Goal: Check status: Check status

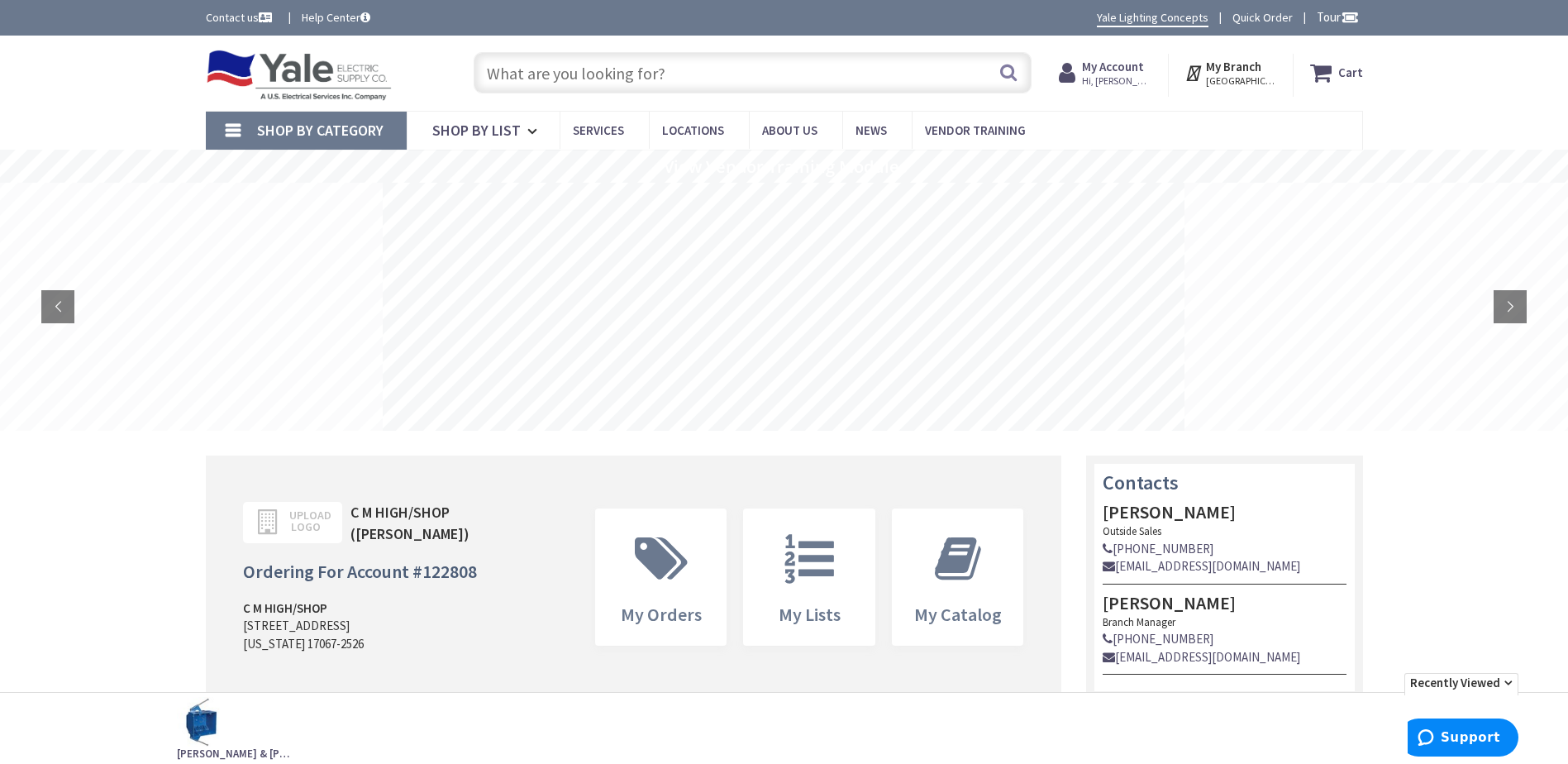
click at [639, 87] on input "text" at bounding box center [753, 73] width 558 height 41
click at [622, 65] on input "text" at bounding box center [753, 73] width 558 height 41
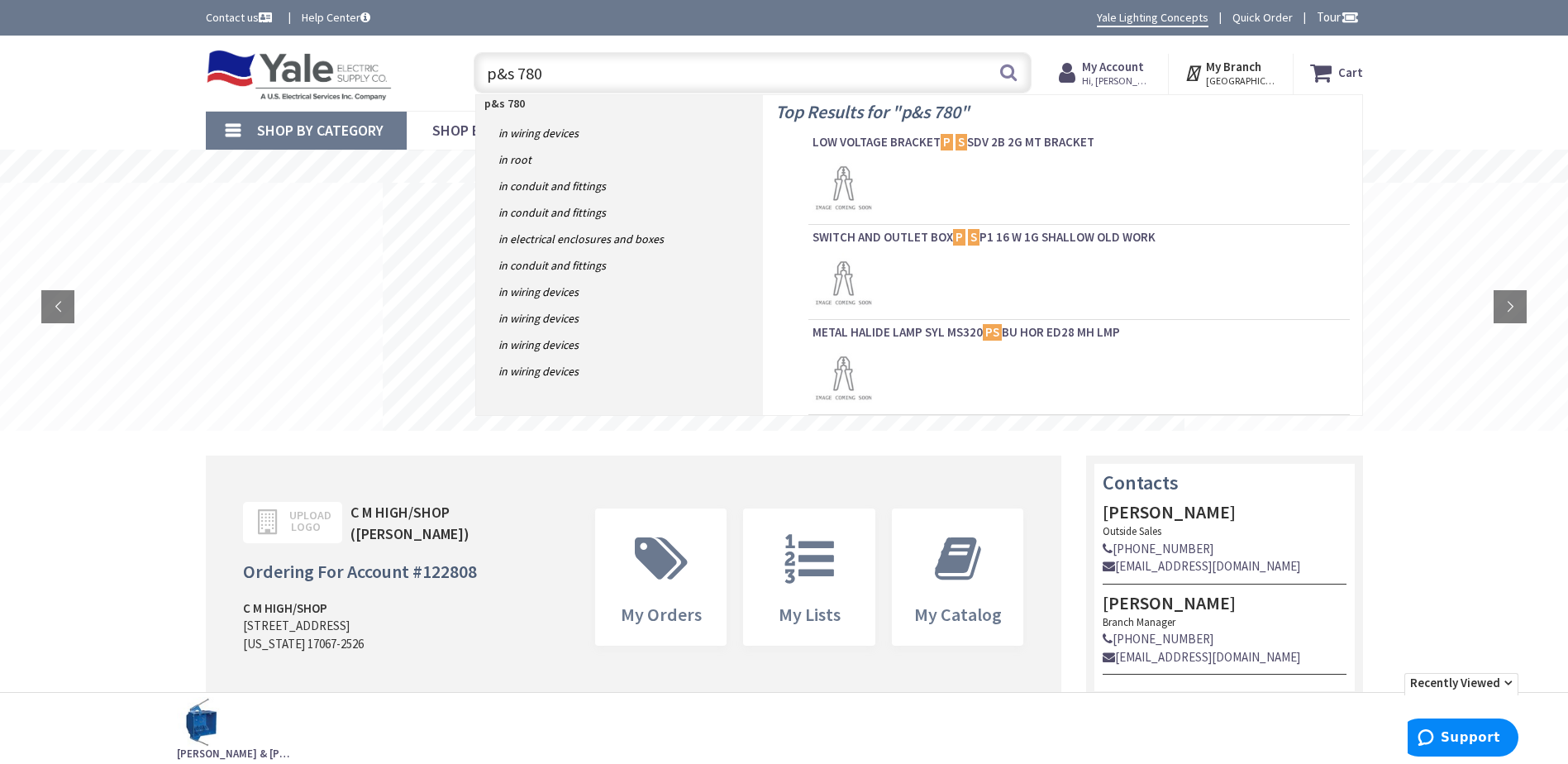
type input "p&s 7803"
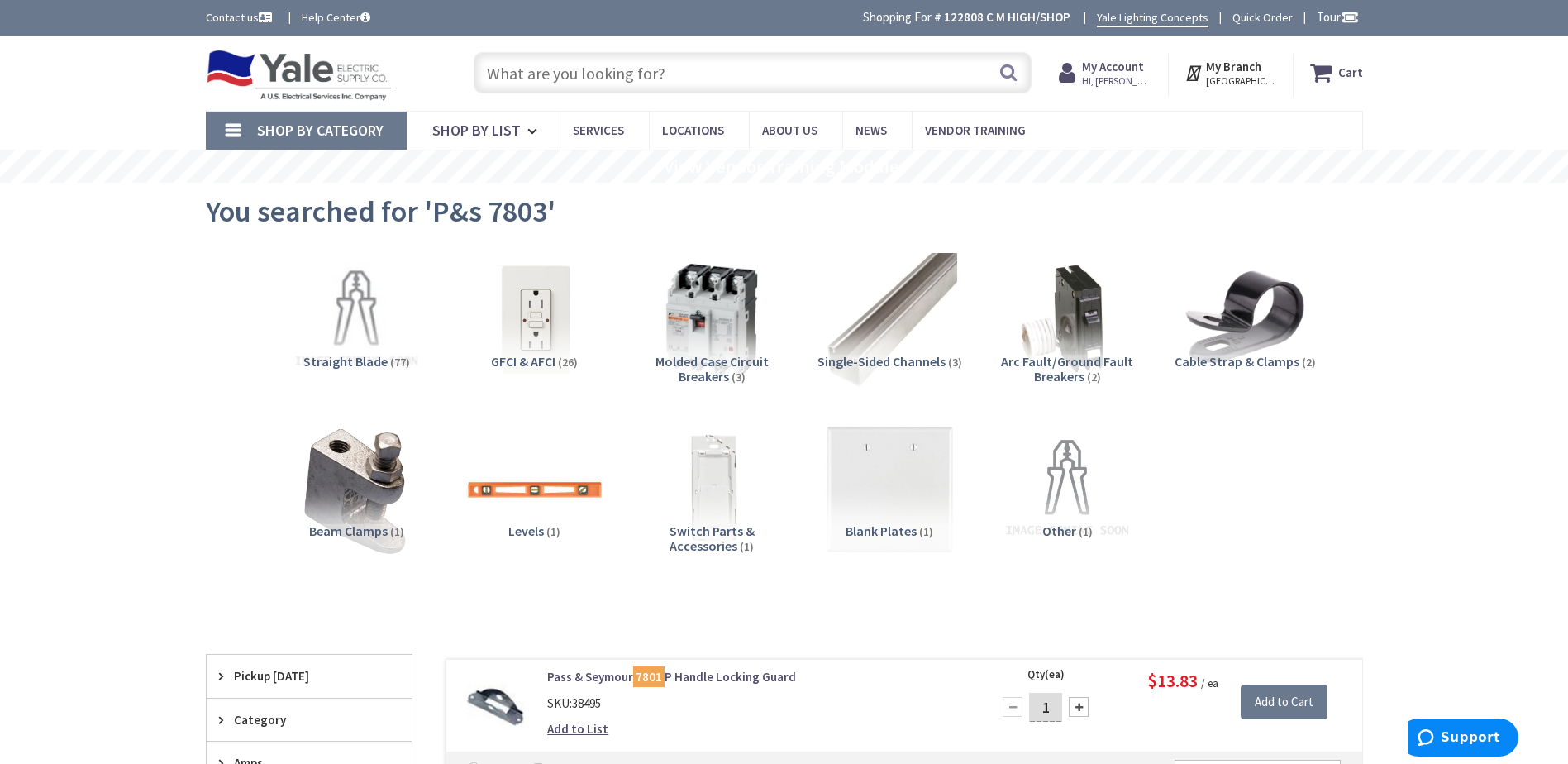
click at [1144, 68] on strong "My Account" at bounding box center [1113, 66] width 62 height 16
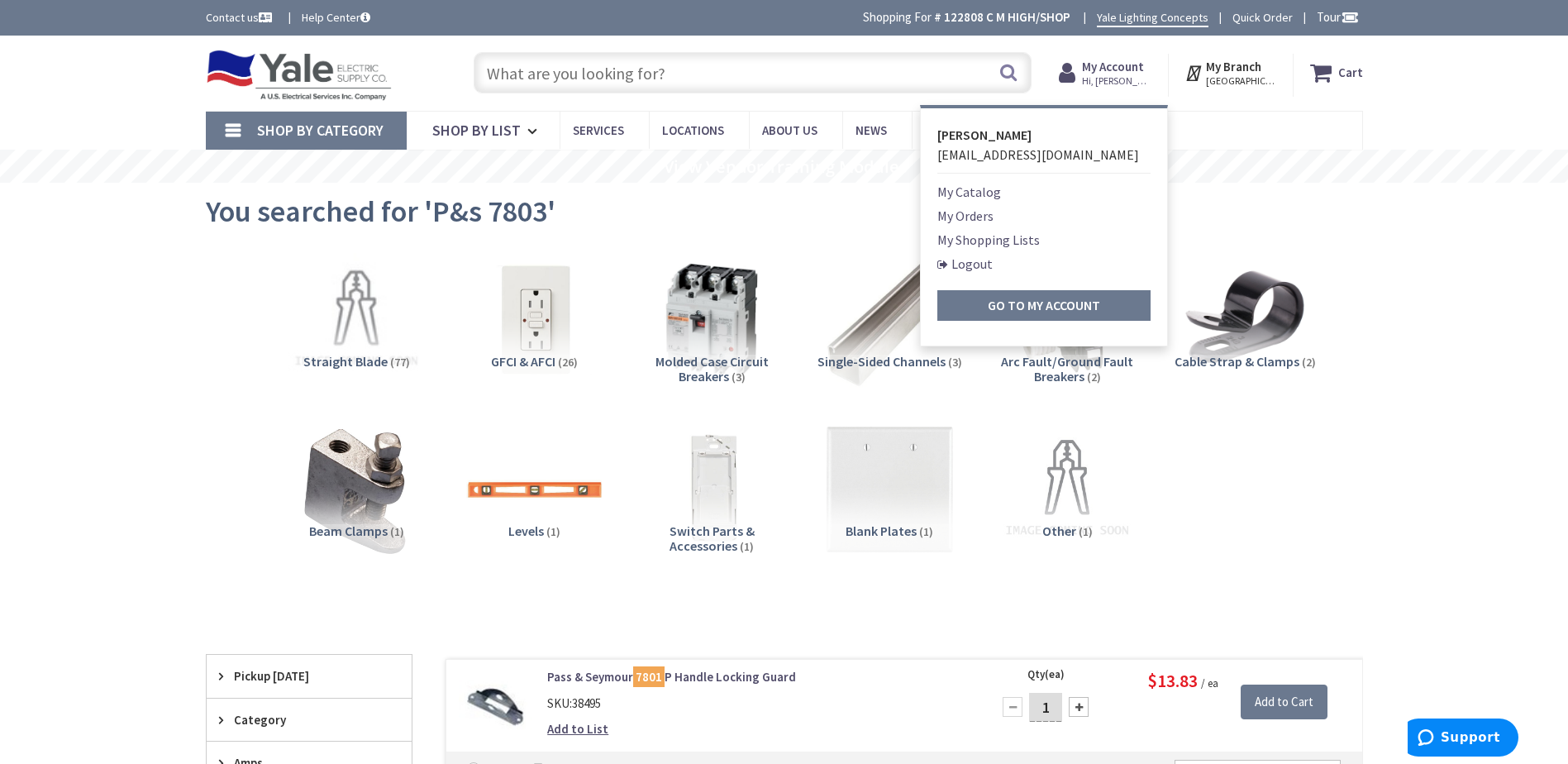
click at [982, 212] on link "My Orders" at bounding box center [966, 215] width 56 height 20
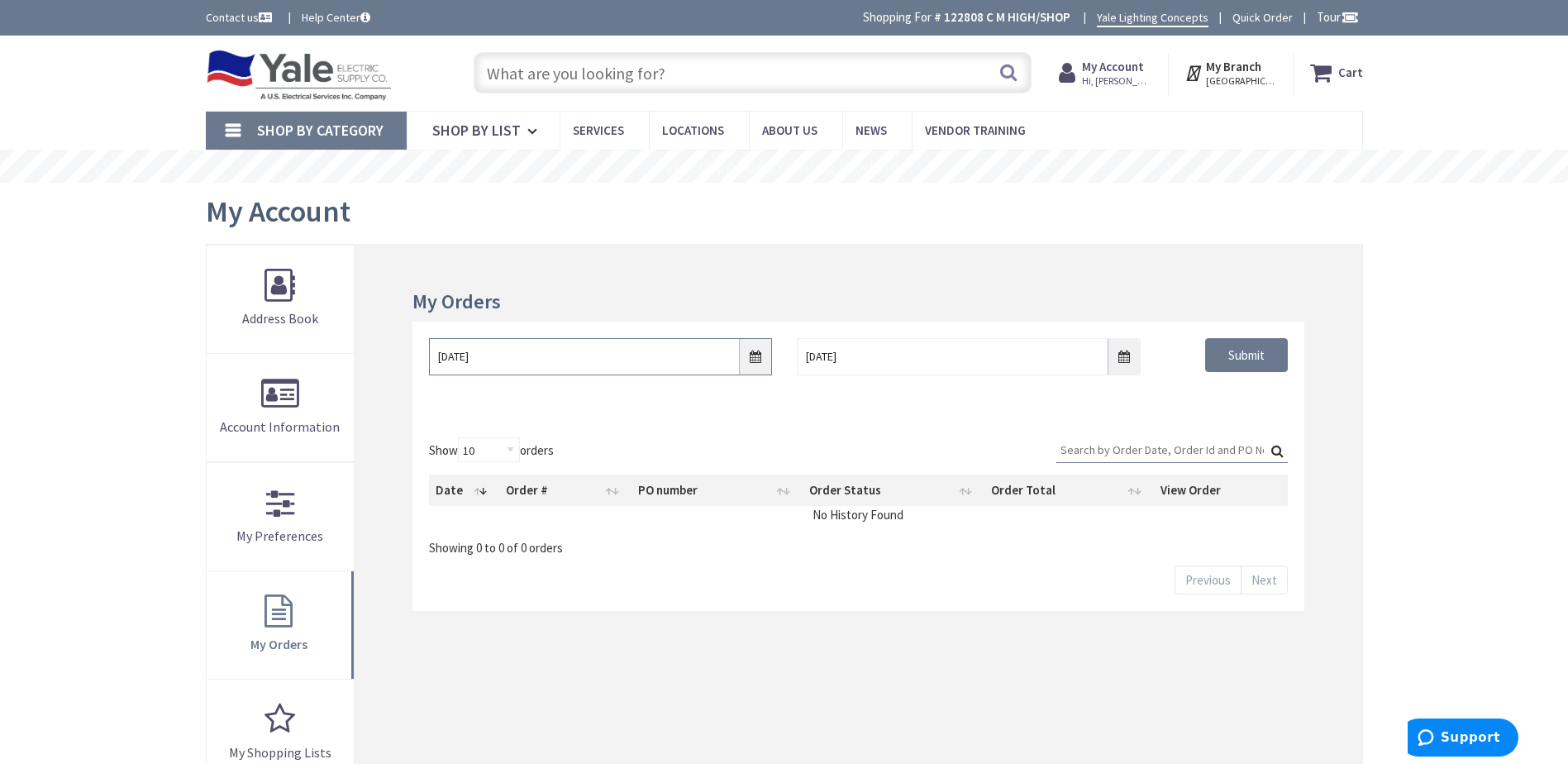
click at [746, 357] on input "9/30/2025" at bounding box center [600, 357] width 343 height 37
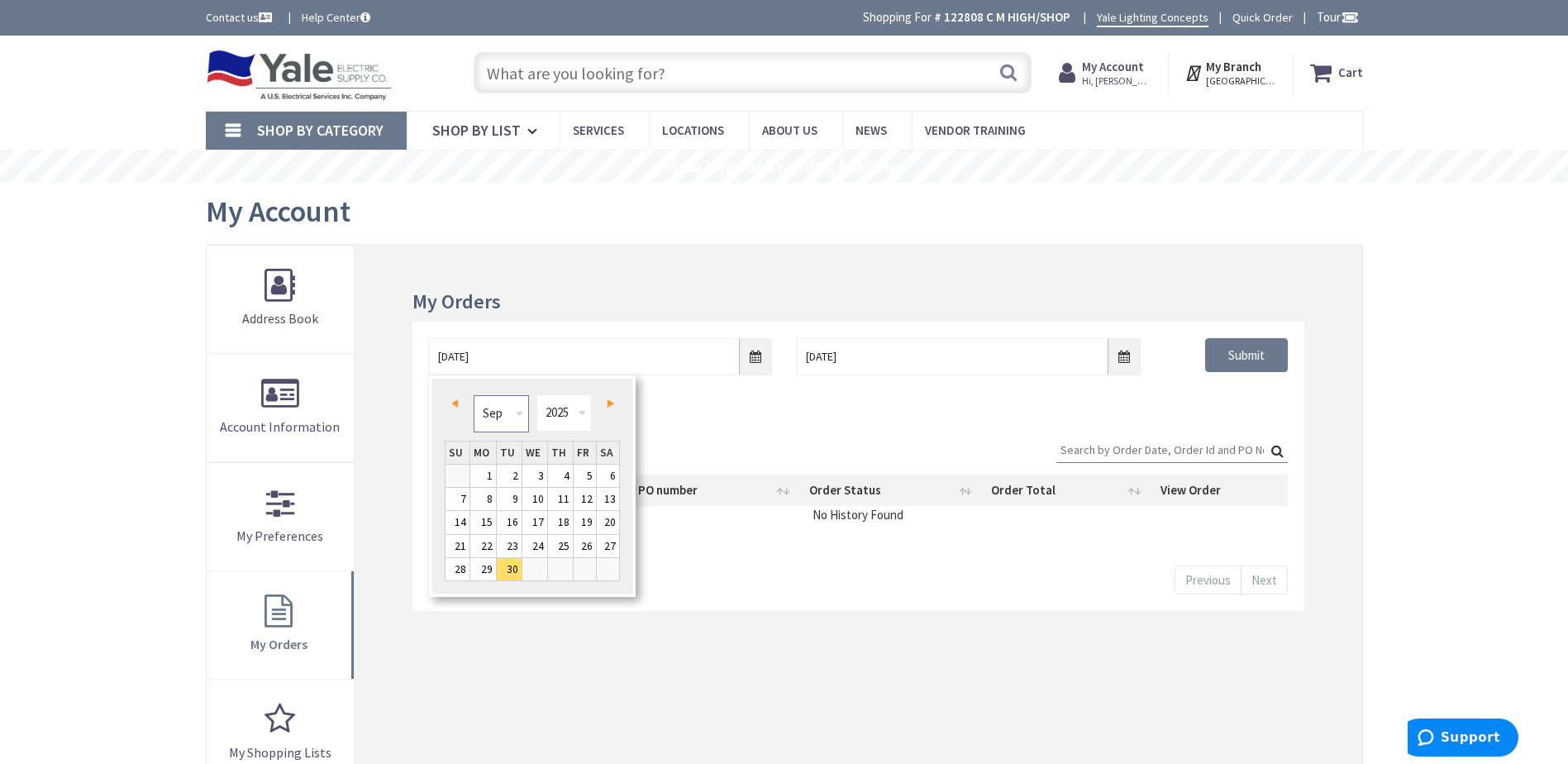
click at [496, 415] on select "Jan Feb Mar Apr May Jun Jul Aug Sep Oct Nov Dec" at bounding box center [501, 414] width 55 height 37
click at [560, 470] on link "1" at bounding box center [560, 476] width 25 height 22
type input "05/01/2025"
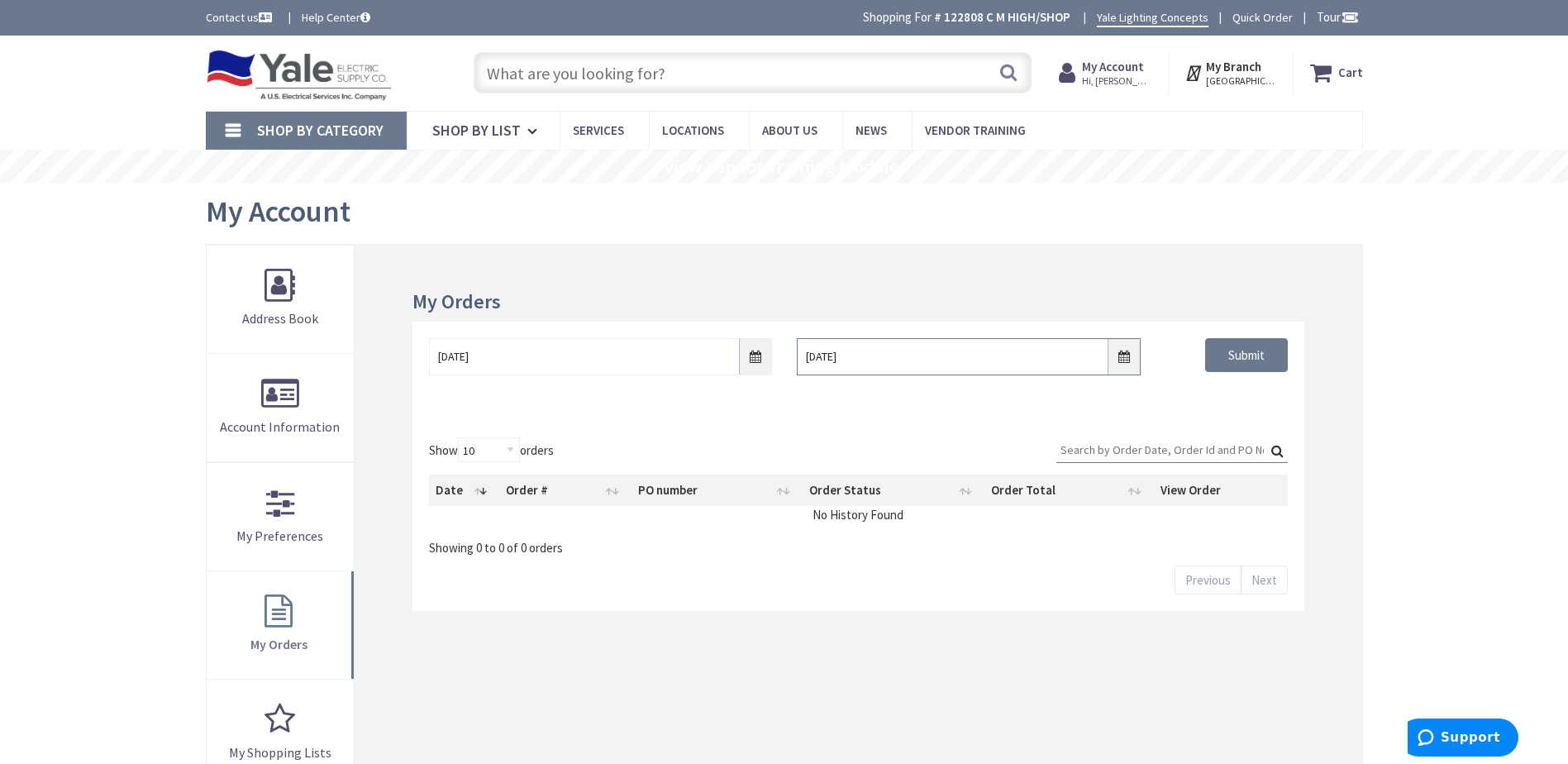
click at [1124, 359] on input "10/7/2025" at bounding box center [968, 357] width 343 height 37
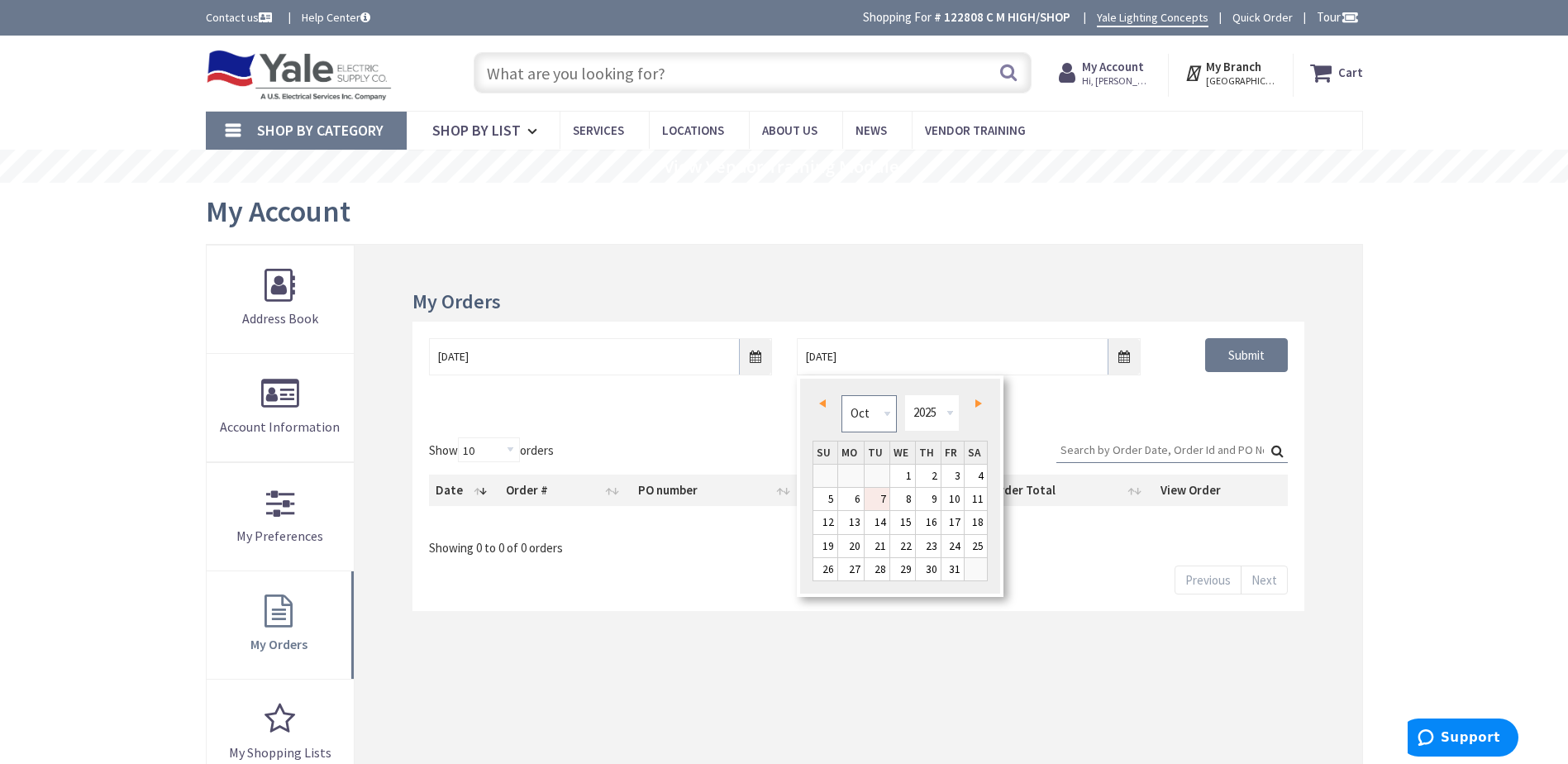
click at [851, 414] on select "Jan Feb Mar Apr May Jun Jul Aug Sep Oct Nov Dec" at bounding box center [869, 414] width 55 height 37
click at [982, 570] on link "31" at bounding box center [976, 569] width 23 height 22
type input "05/31/2025"
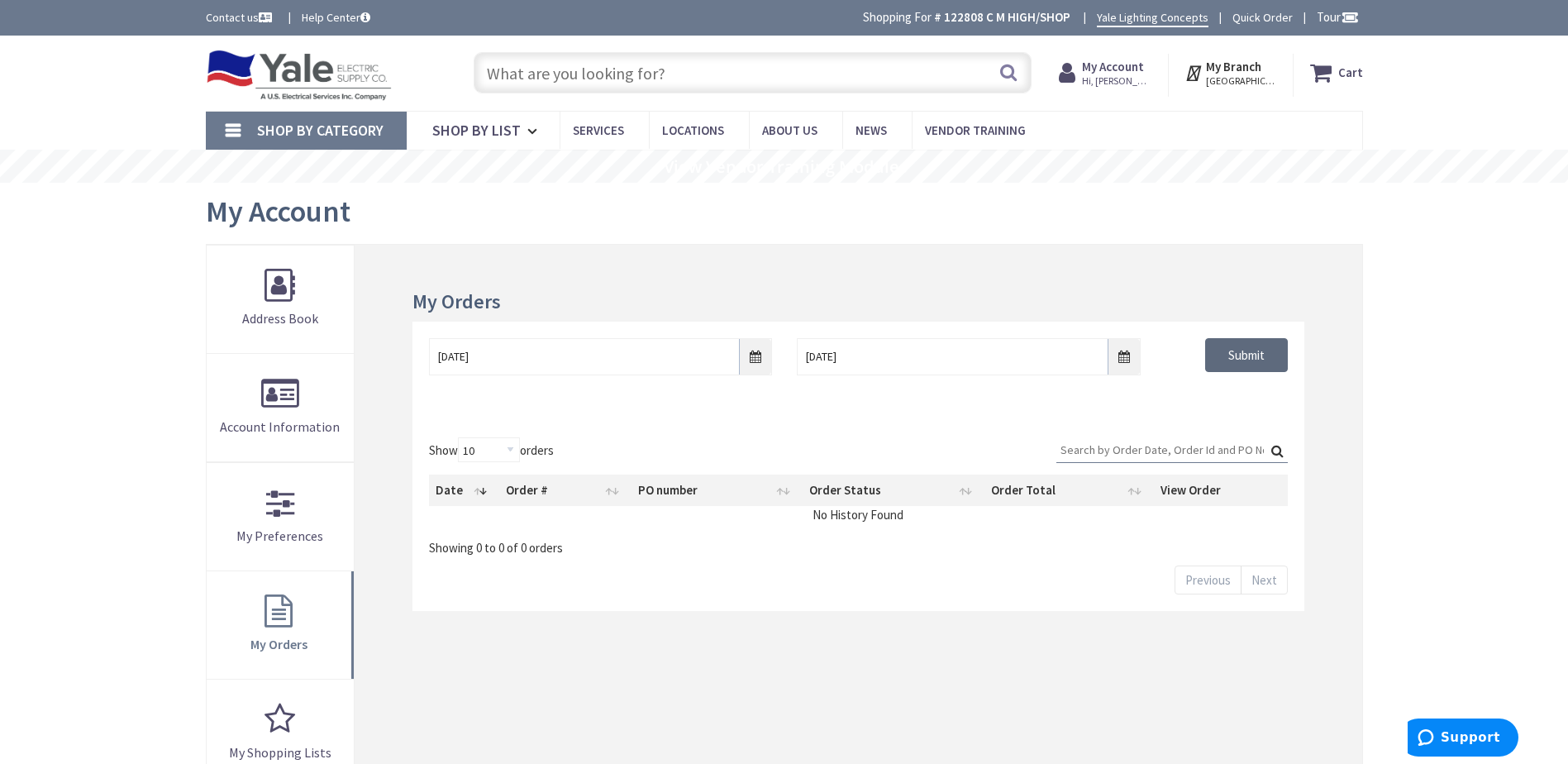
click at [1256, 346] on input "Submit" at bounding box center [1246, 355] width 82 height 35
click at [1162, 446] on input "Search:" at bounding box center [1172, 450] width 232 height 25
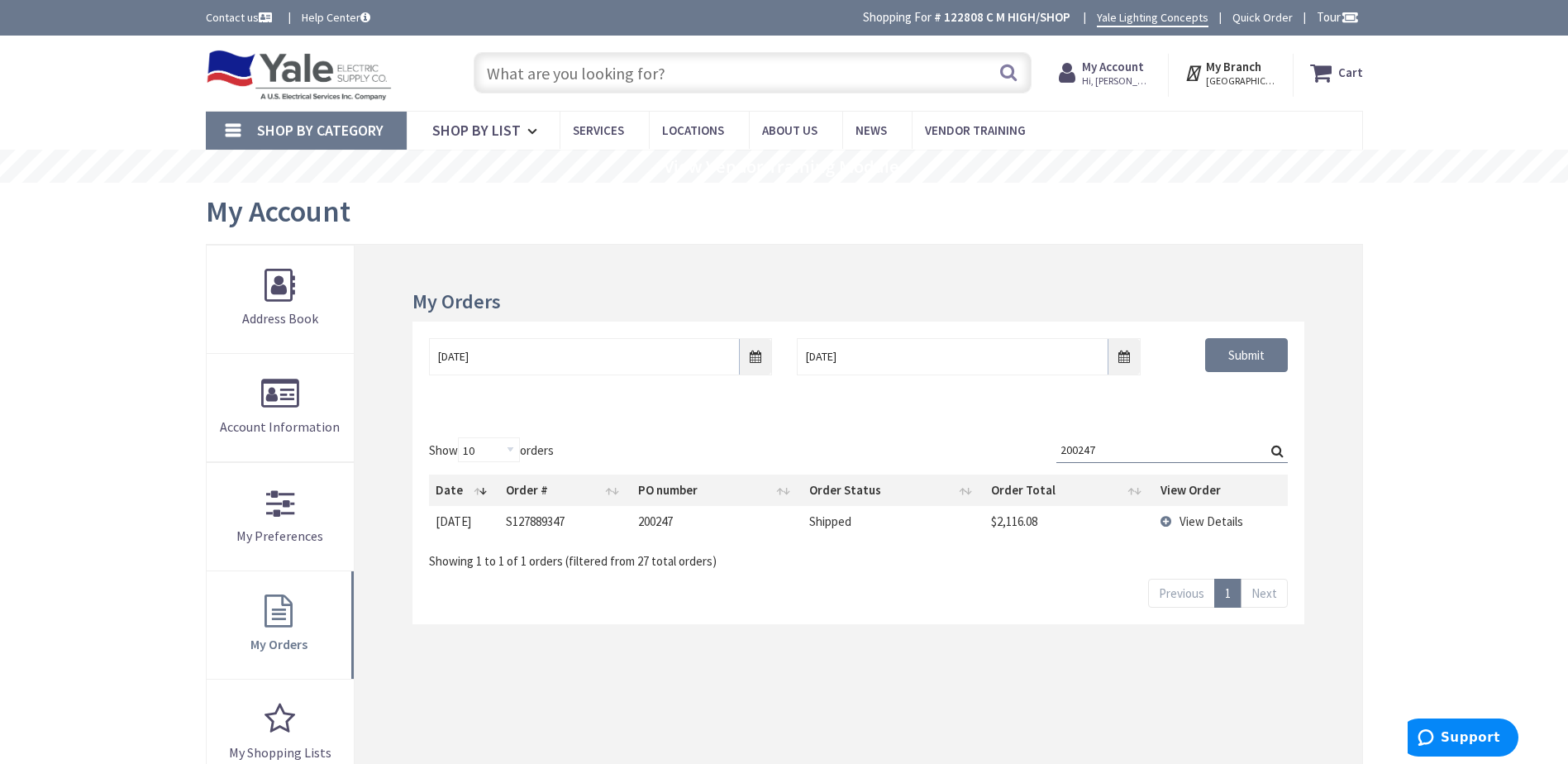
type input "200247"
click at [1186, 518] on span "View Details" at bounding box center [1212, 521] width 64 height 16
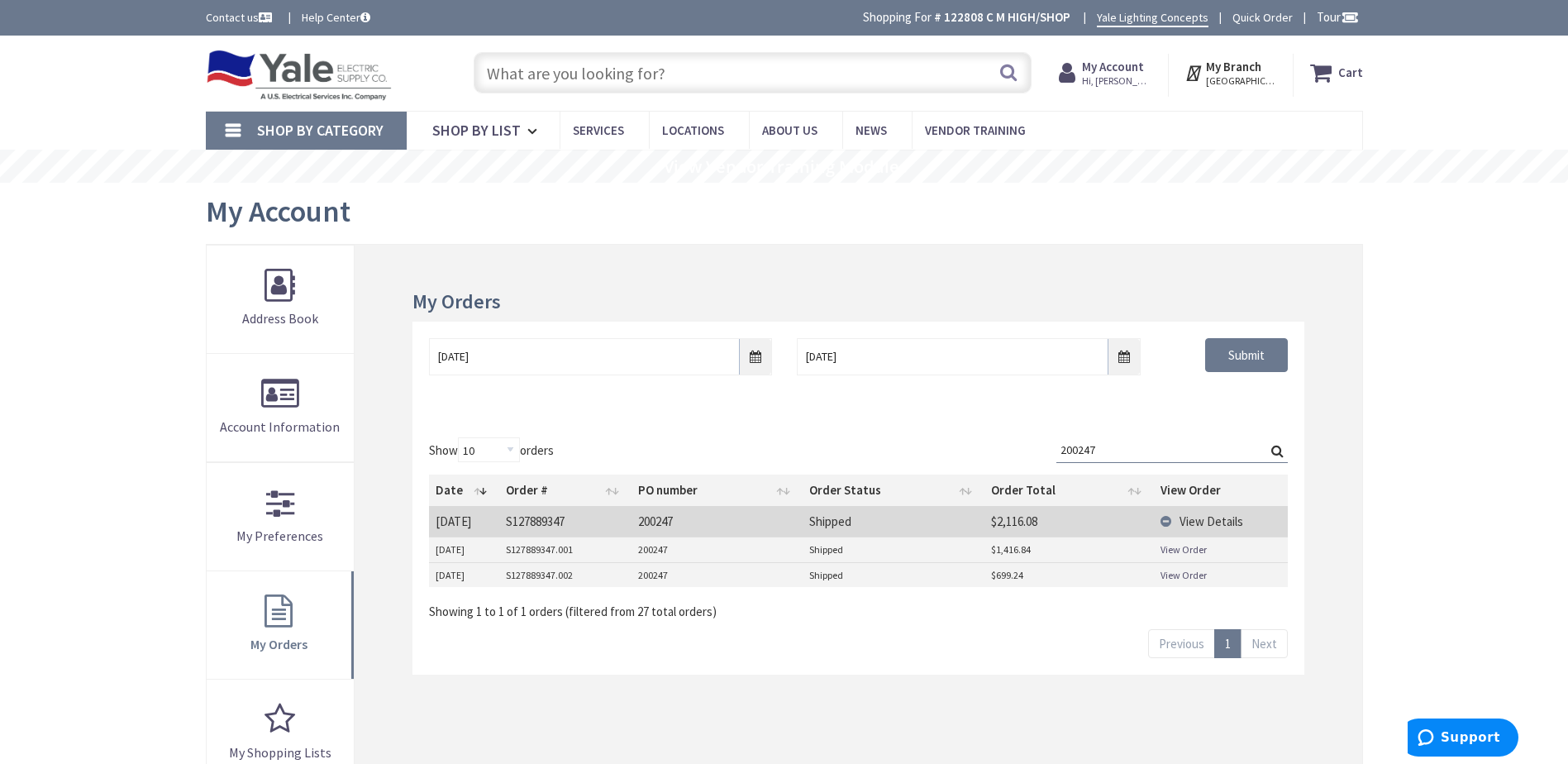
click at [1174, 568] on link "View Order" at bounding box center [1184, 574] width 47 height 14
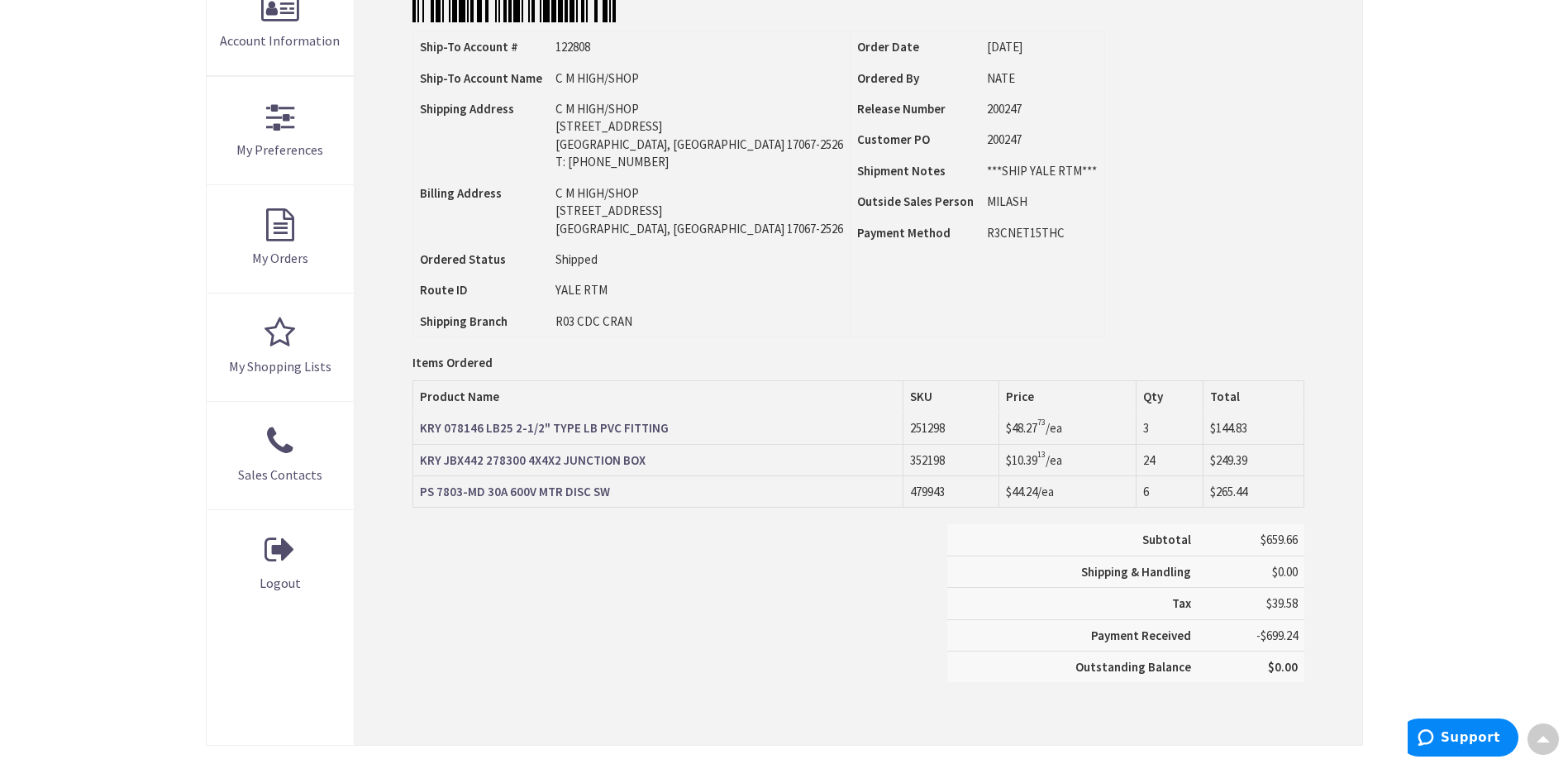
scroll to position [413, 0]
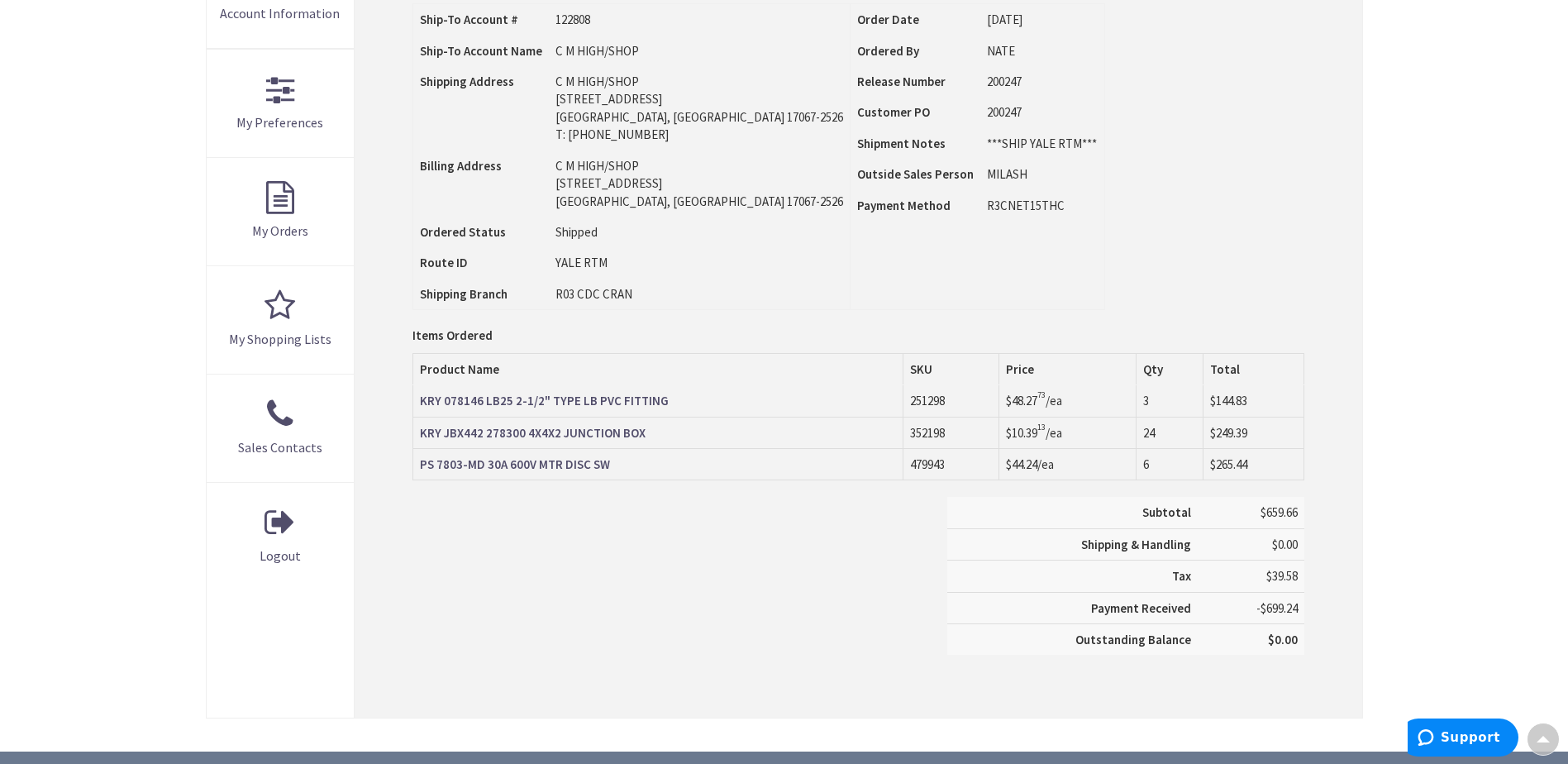
click at [532, 463] on strong "PS 7803-MD 30A 600V MTR DISC SW" at bounding box center [514, 464] width 190 height 16
